Goal: Task Accomplishment & Management: Manage account settings

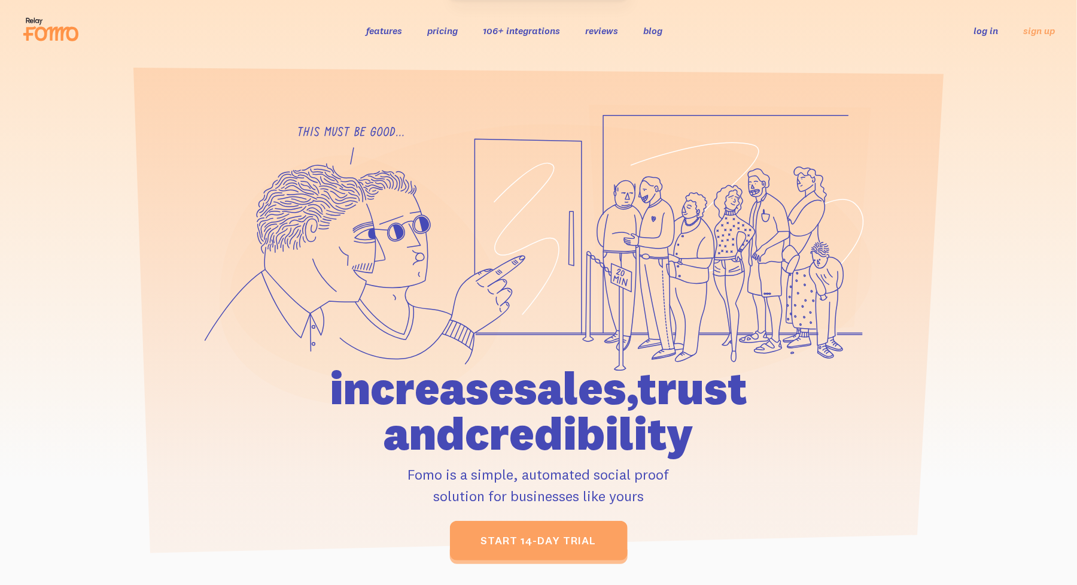
click at [994, 32] on link "log in" at bounding box center [986, 31] width 25 height 12
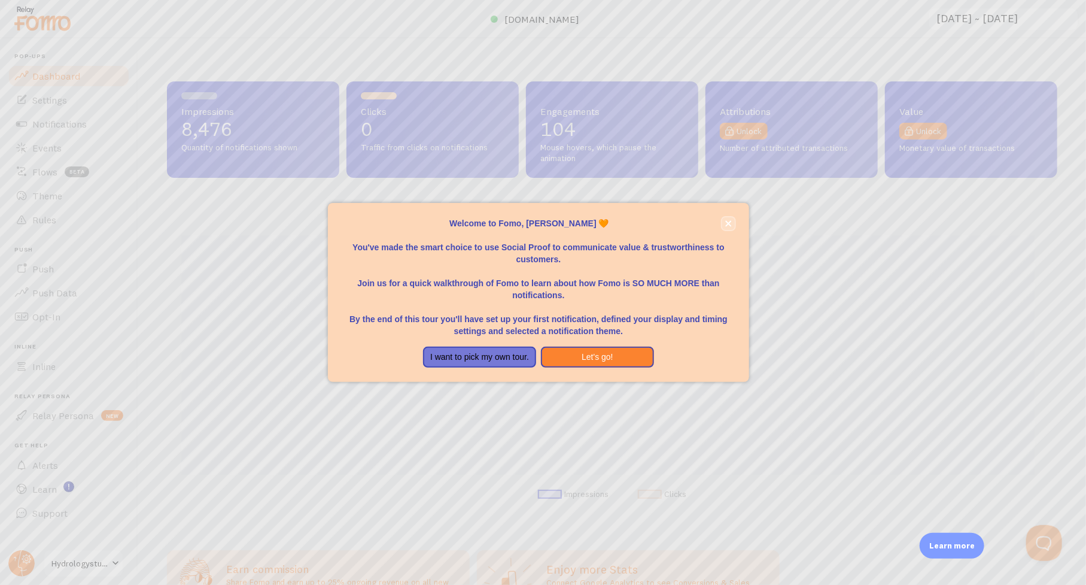
click at [733, 223] on button "close," at bounding box center [728, 223] width 13 height 13
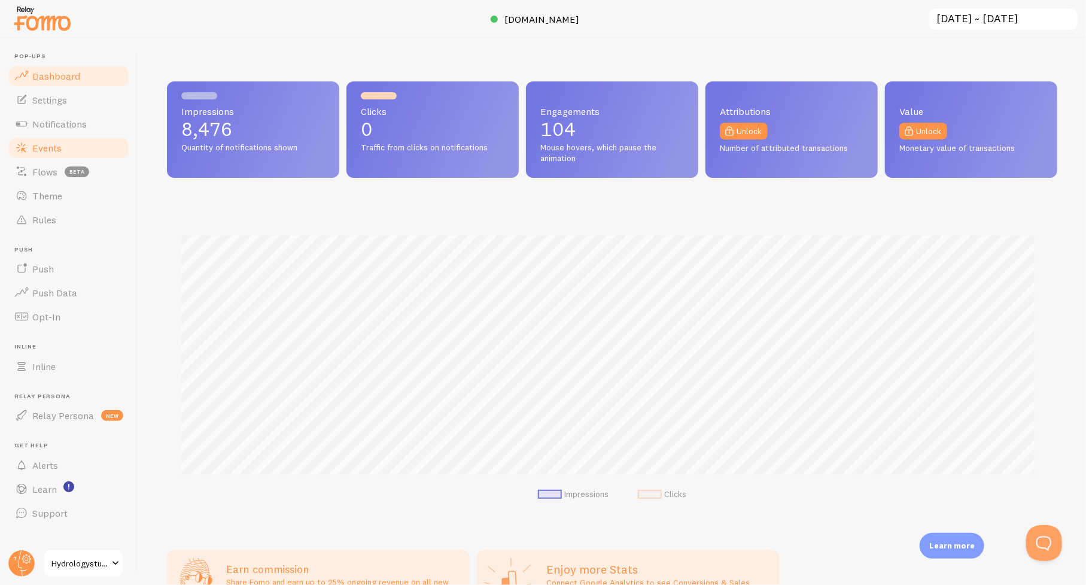
click at [44, 143] on span "Events" at bounding box center [46, 148] width 29 height 12
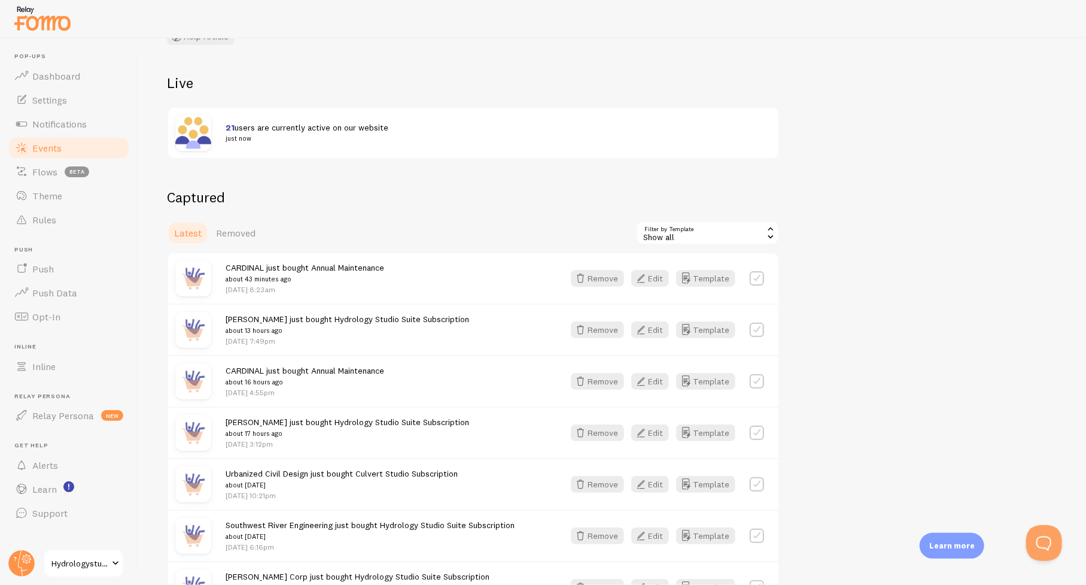
scroll to position [120, 0]
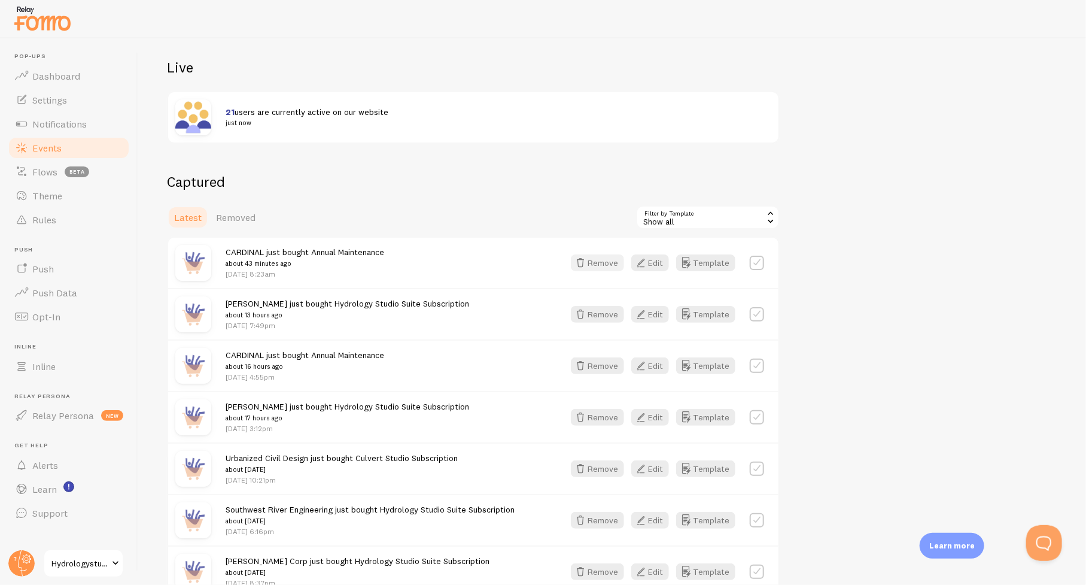
click at [600, 262] on button "Remove" at bounding box center [597, 262] width 53 height 17
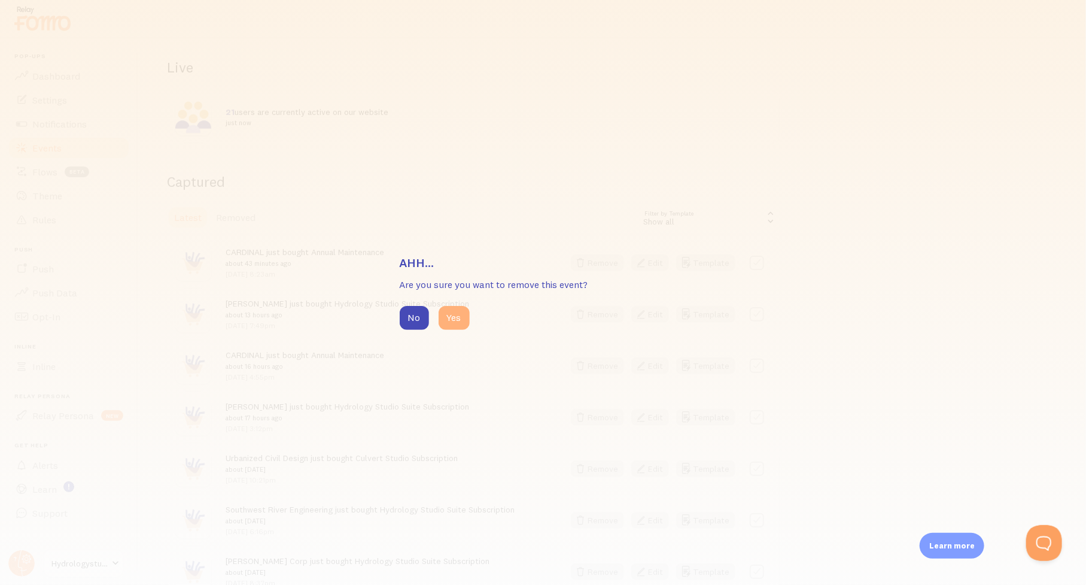
click at [458, 313] on button "Yes" at bounding box center [454, 318] width 31 height 24
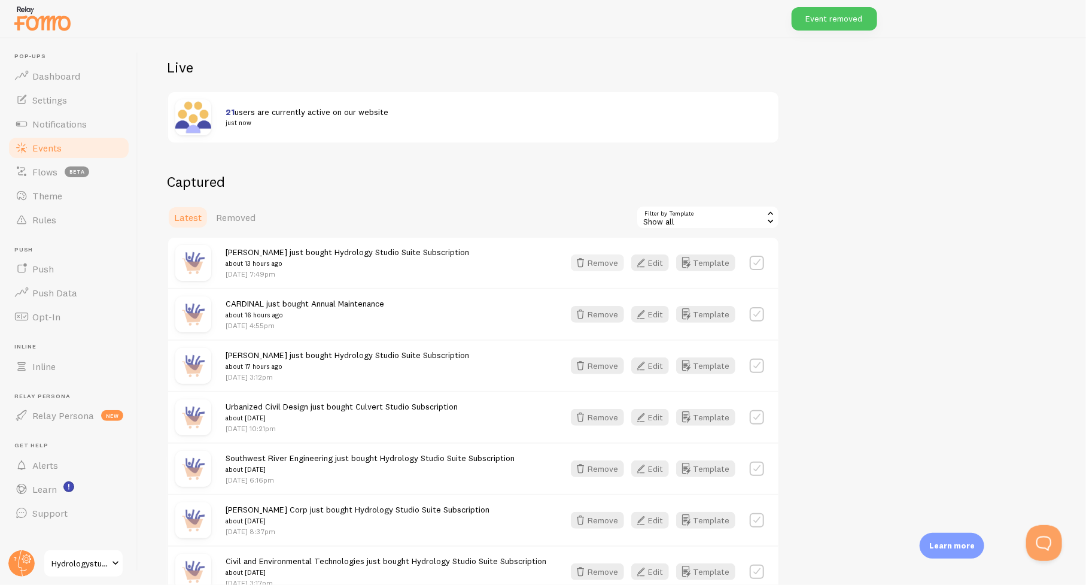
click at [602, 265] on button "Remove" at bounding box center [597, 262] width 53 height 17
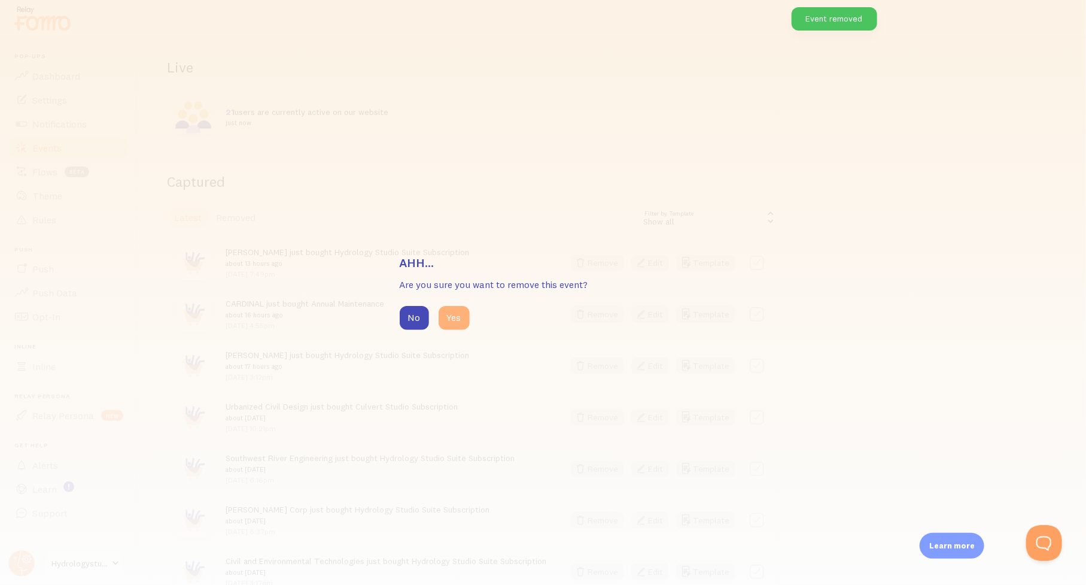
click at [456, 317] on button "Yes" at bounding box center [454, 318] width 31 height 24
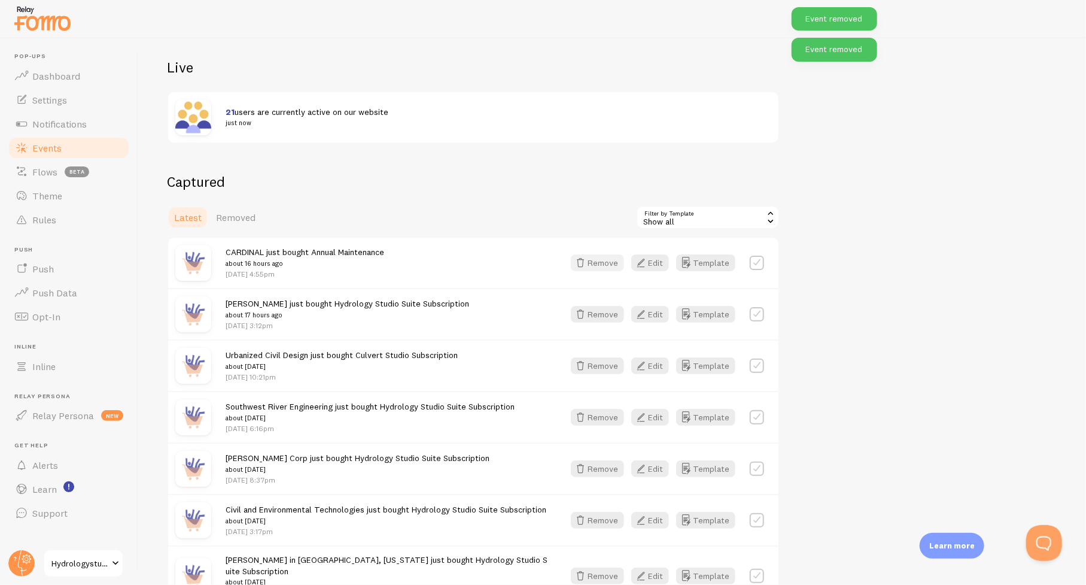
click at [603, 263] on button "Remove" at bounding box center [597, 262] width 53 height 17
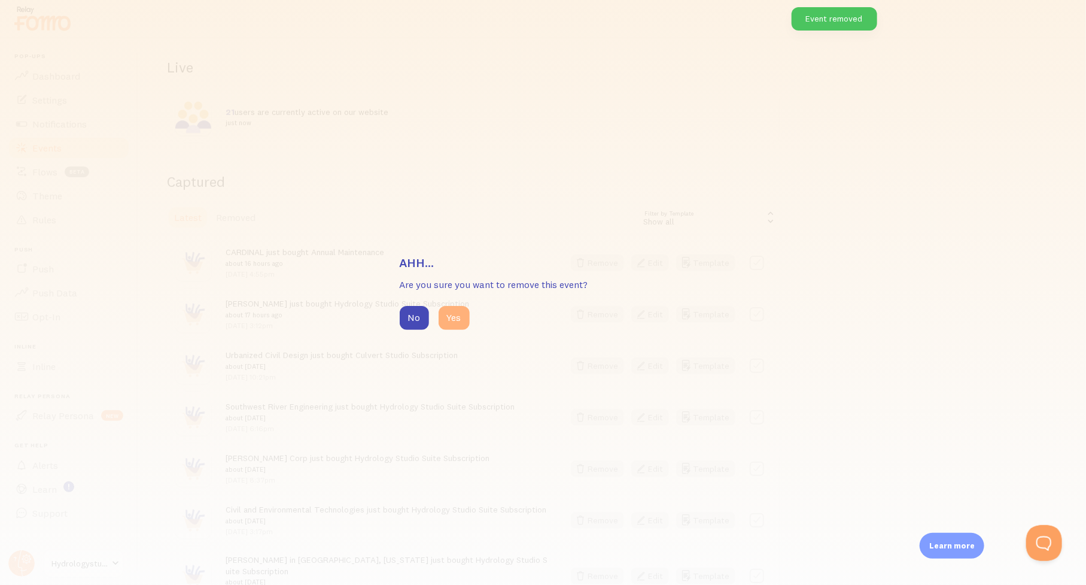
click at [463, 319] on button "Yes" at bounding box center [454, 318] width 31 height 24
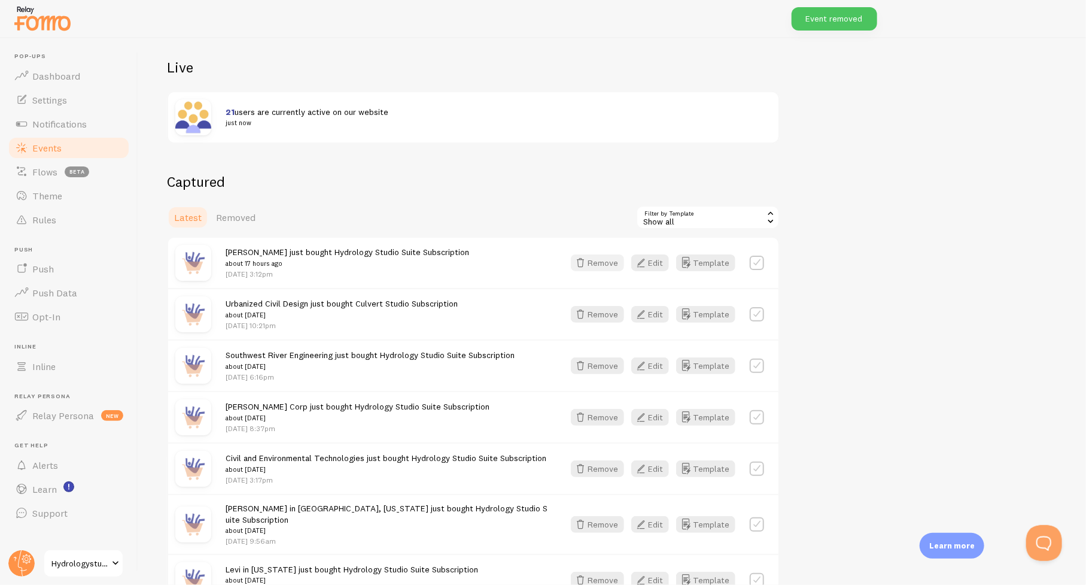
click at [605, 263] on button "Remove" at bounding box center [597, 262] width 53 height 17
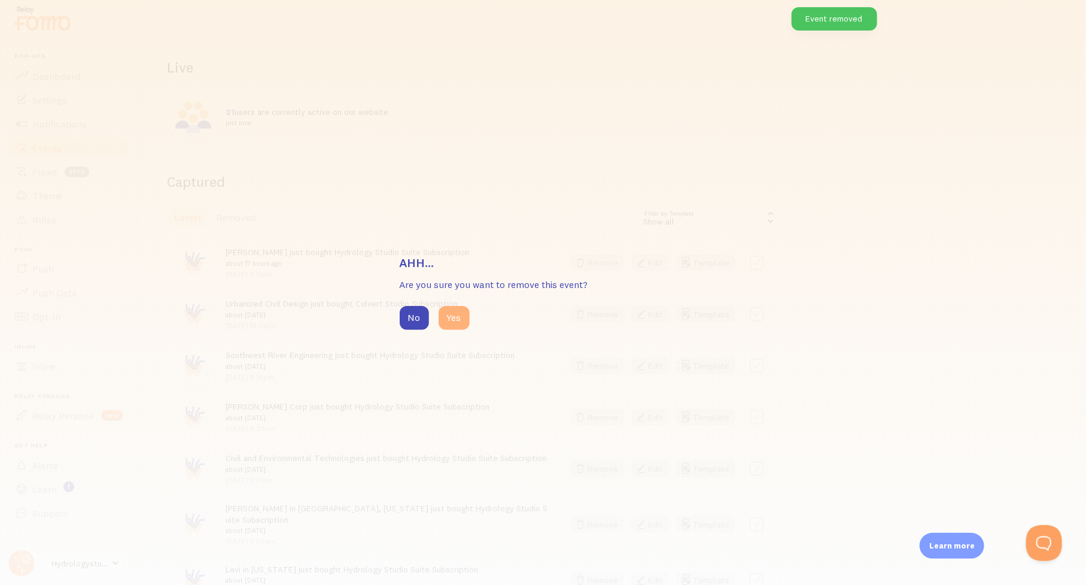
click at [458, 317] on button "Yes" at bounding box center [454, 318] width 31 height 24
